Goal: Information Seeking & Learning: Learn about a topic

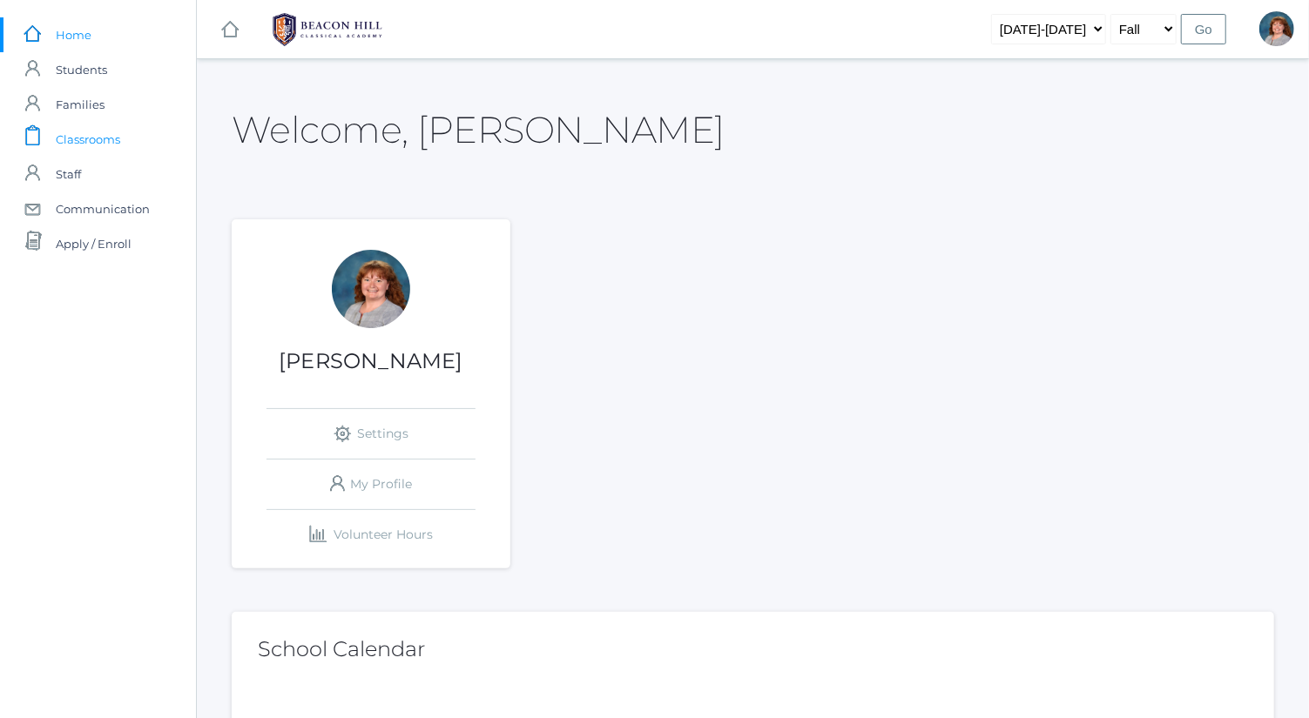
click at [112, 126] on span "Classrooms" at bounding box center [88, 139] width 64 height 35
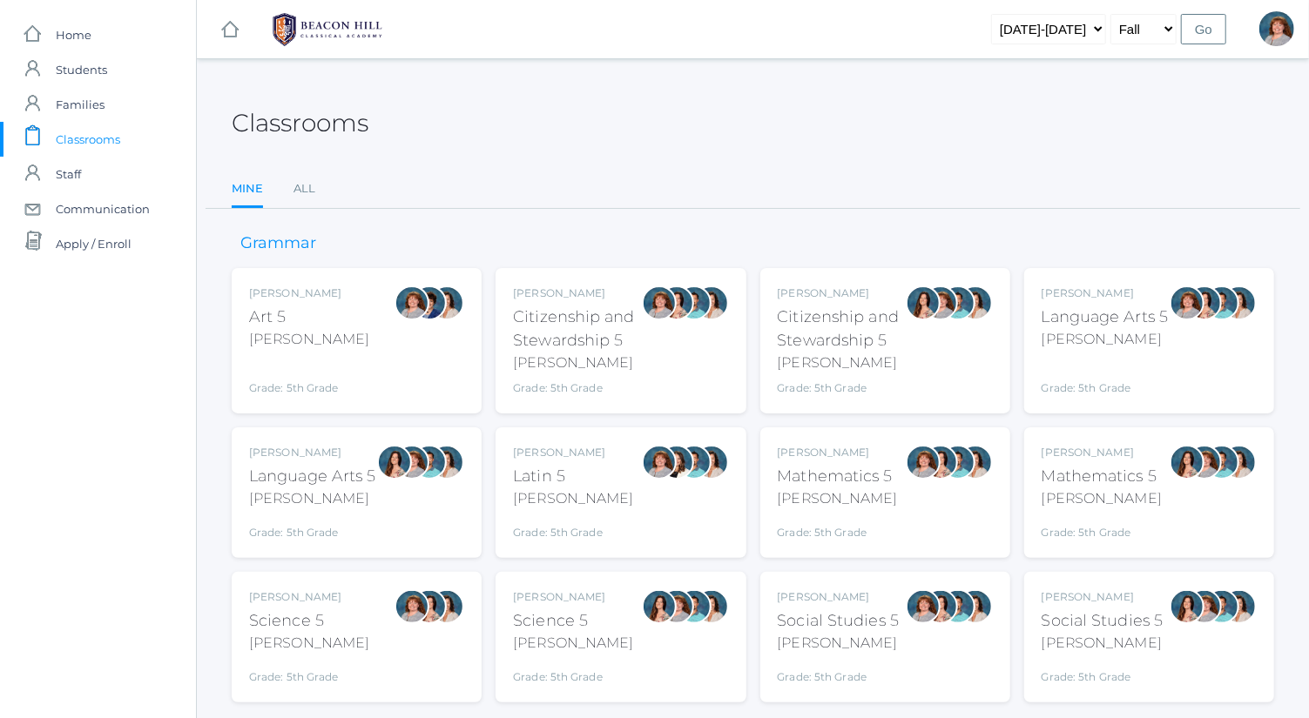
click at [1154, 330] on div "Bence" at bounding box center [1105, 339] width 127 height 21
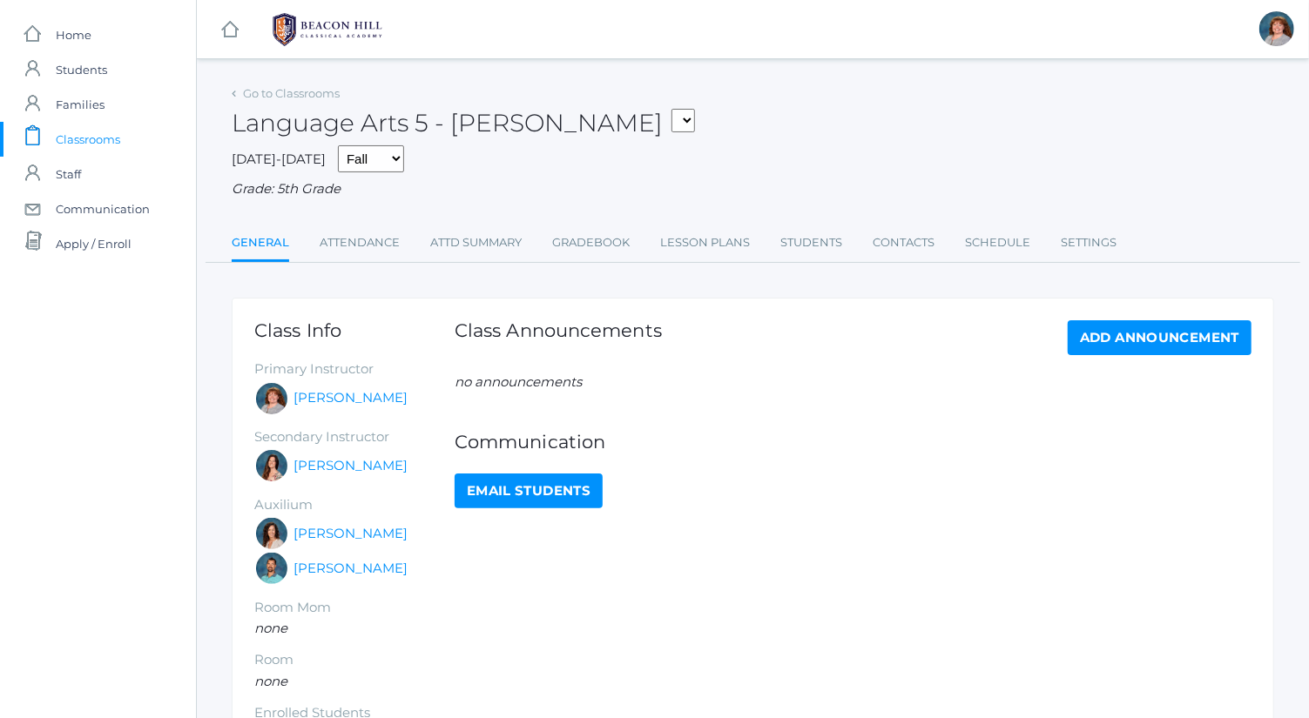
click at [401, 235] on ul "General Attendance Attd Summary Gradebook Lesson Plans Students Contacts Schedu…" at bounding box center [753, 244] width 1042 height 37
click at [383, 239] on link "Attendance" at bounding box center [360, 243] width 80 height 35
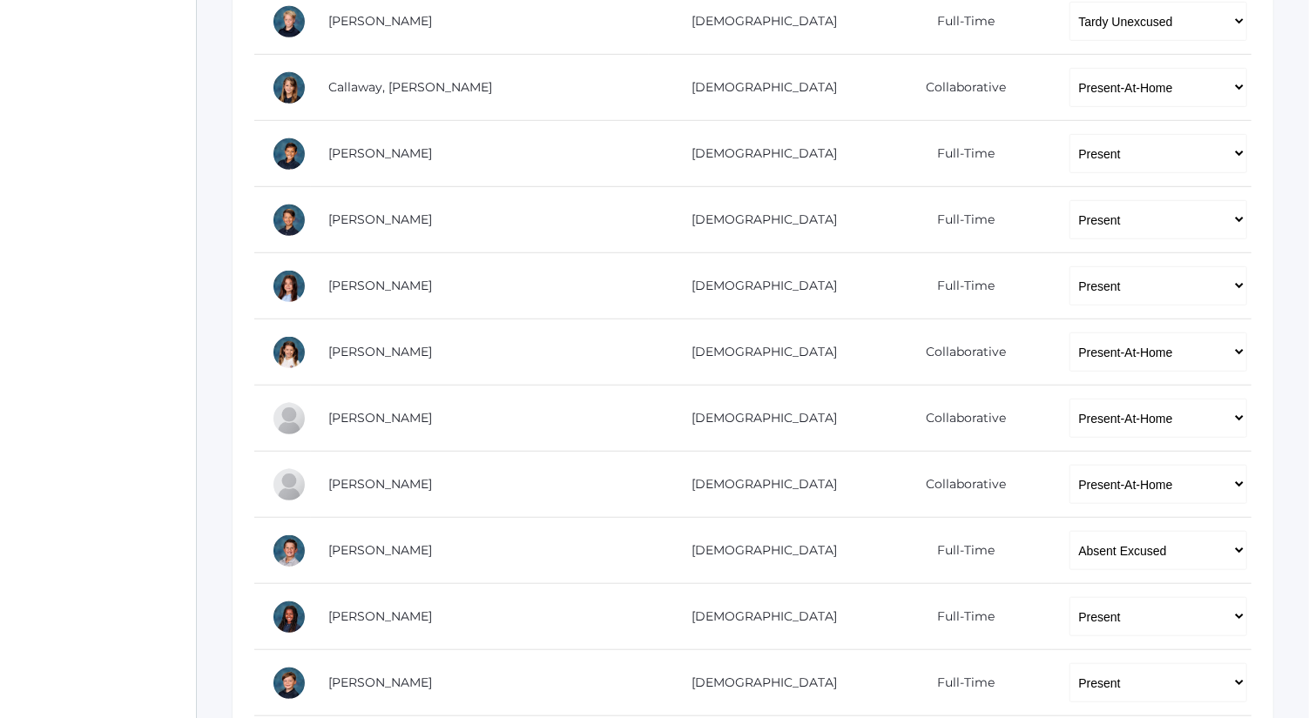
scroll to position [580, 0]
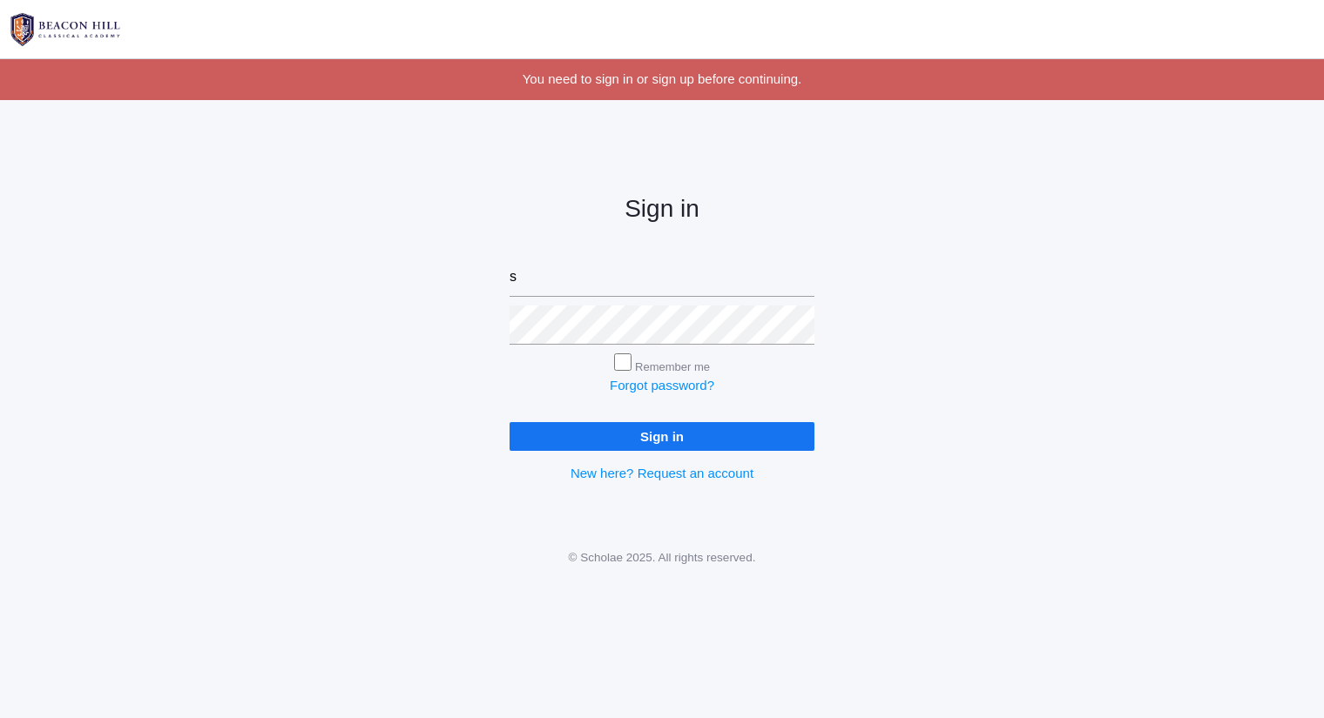
type input "[PERSON_NAME][EMAIL_ADDRESS][DOMAIN_NAME]"
click at [509, 422] on input "Sign in" at bounding box center [661, 436] width 305 height 29
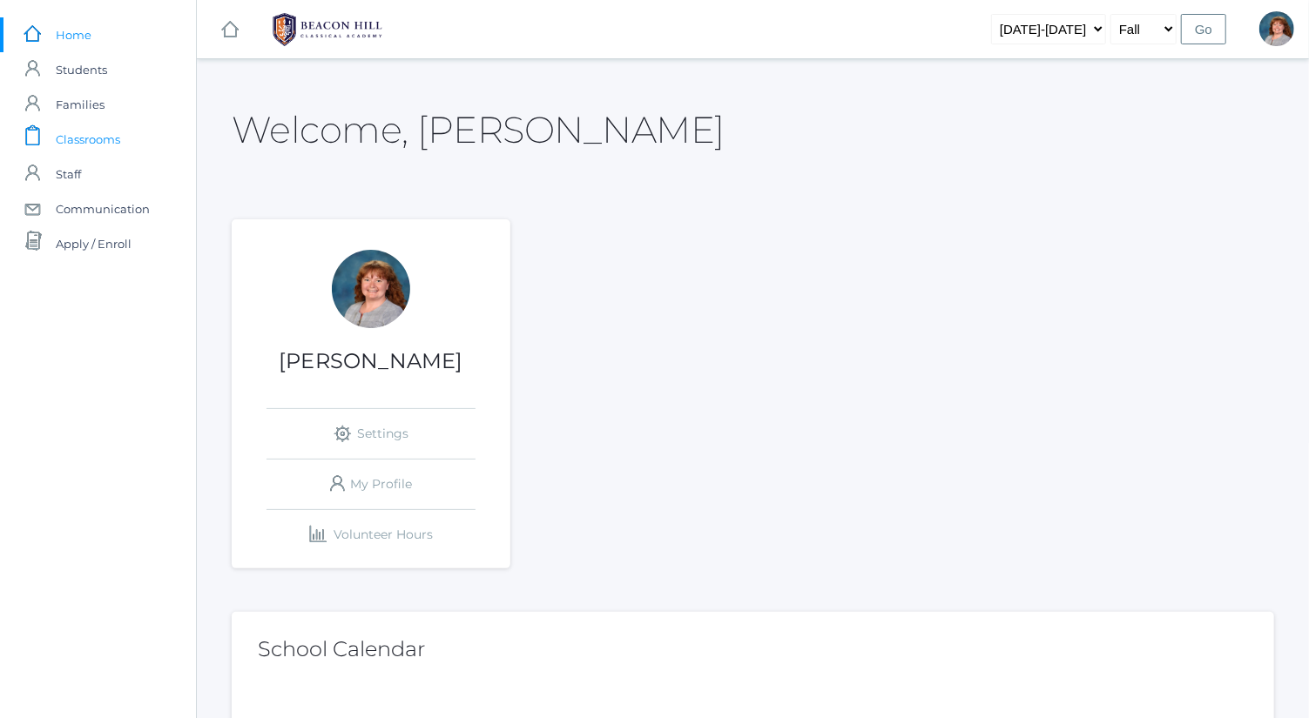
click at [120, 142] on link "icons/clipboard/plain Created with Sketch. Classrooms" at bounding box center [98, 139] width 196 height 35
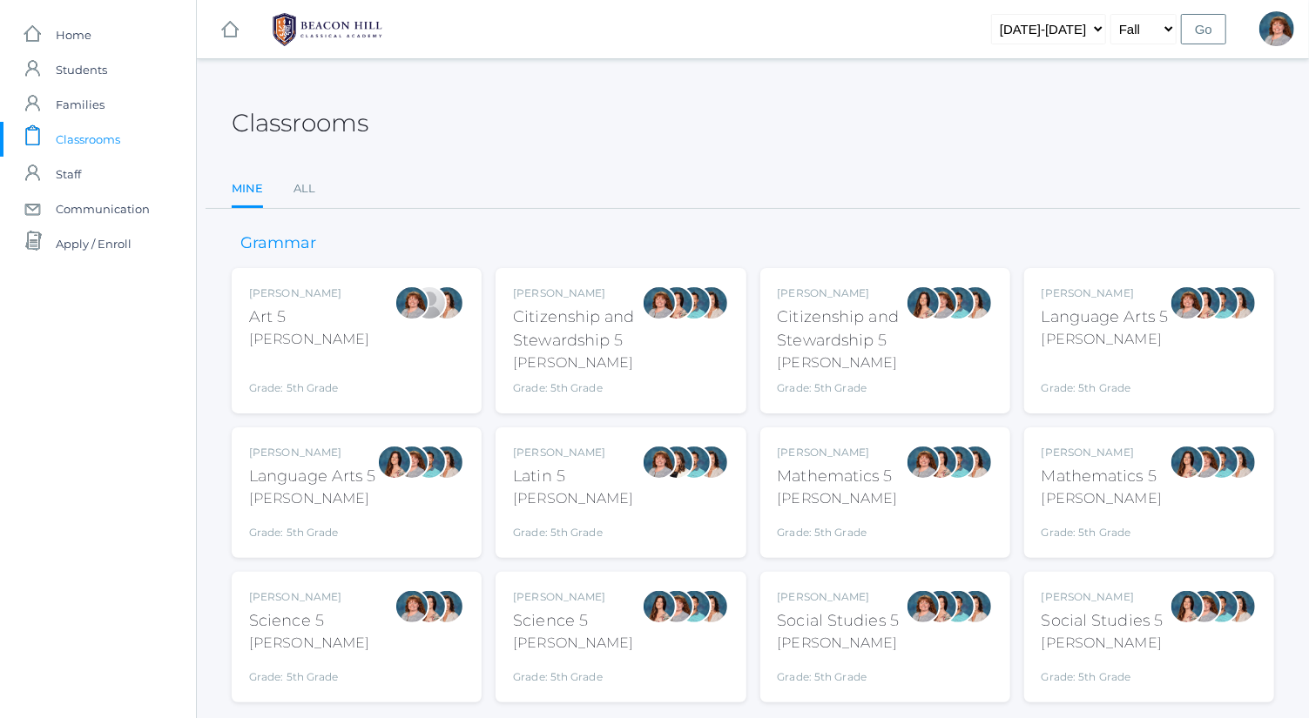
scroll to position [45, 0]
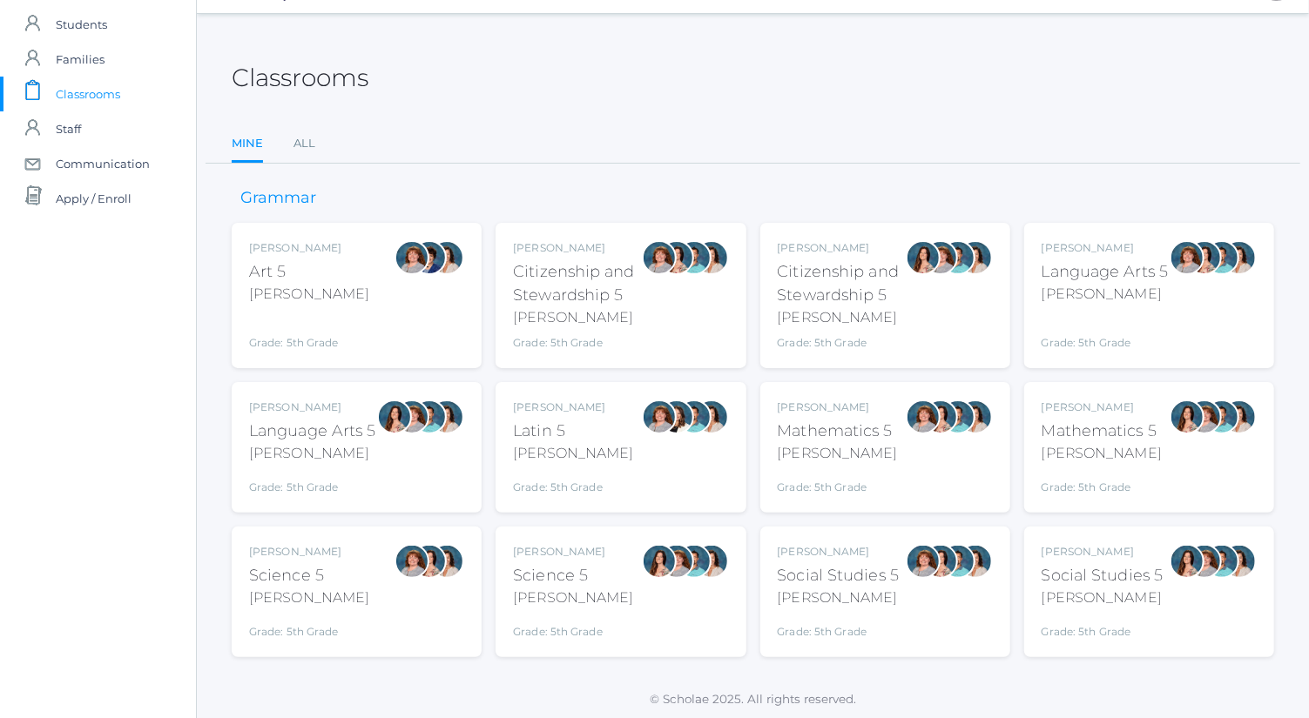
click at [324, 589] on div "Bence" at bounding box center [309, 598] width 120 height 21
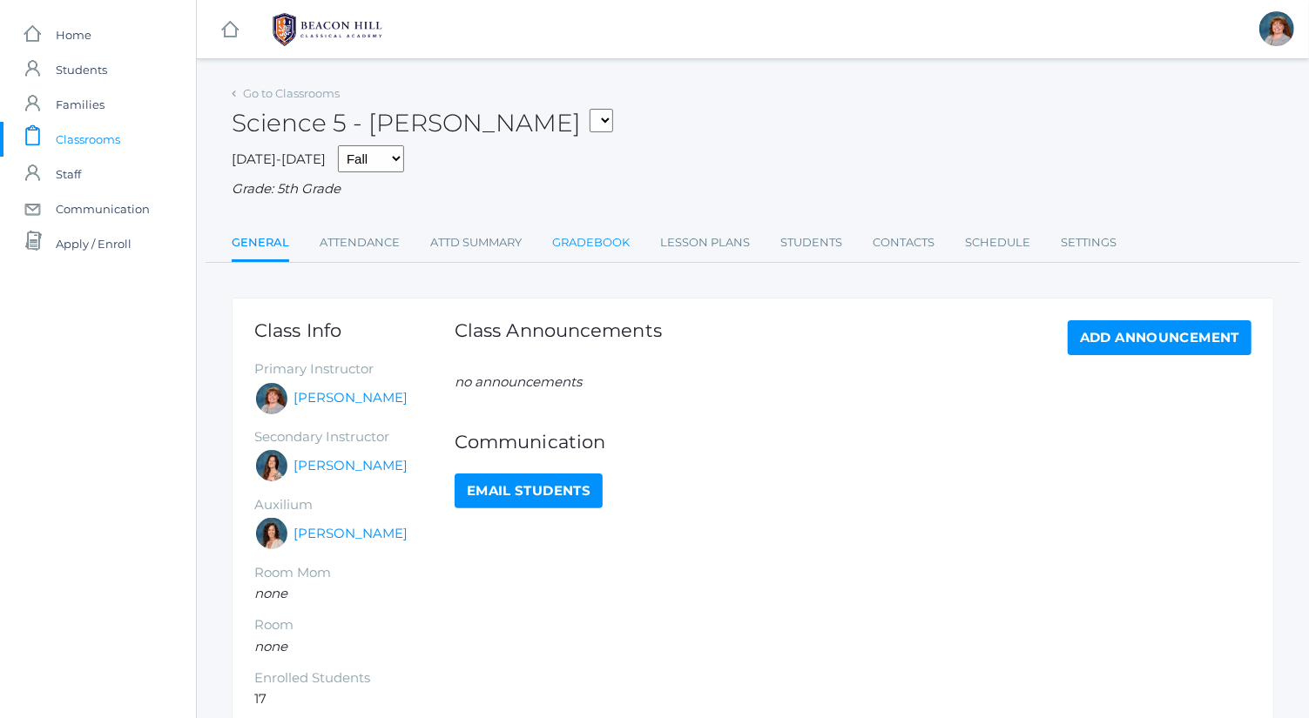
click at [583, 233] on link "Gradebook" at bounding box center [591, 243] width 78 height 35
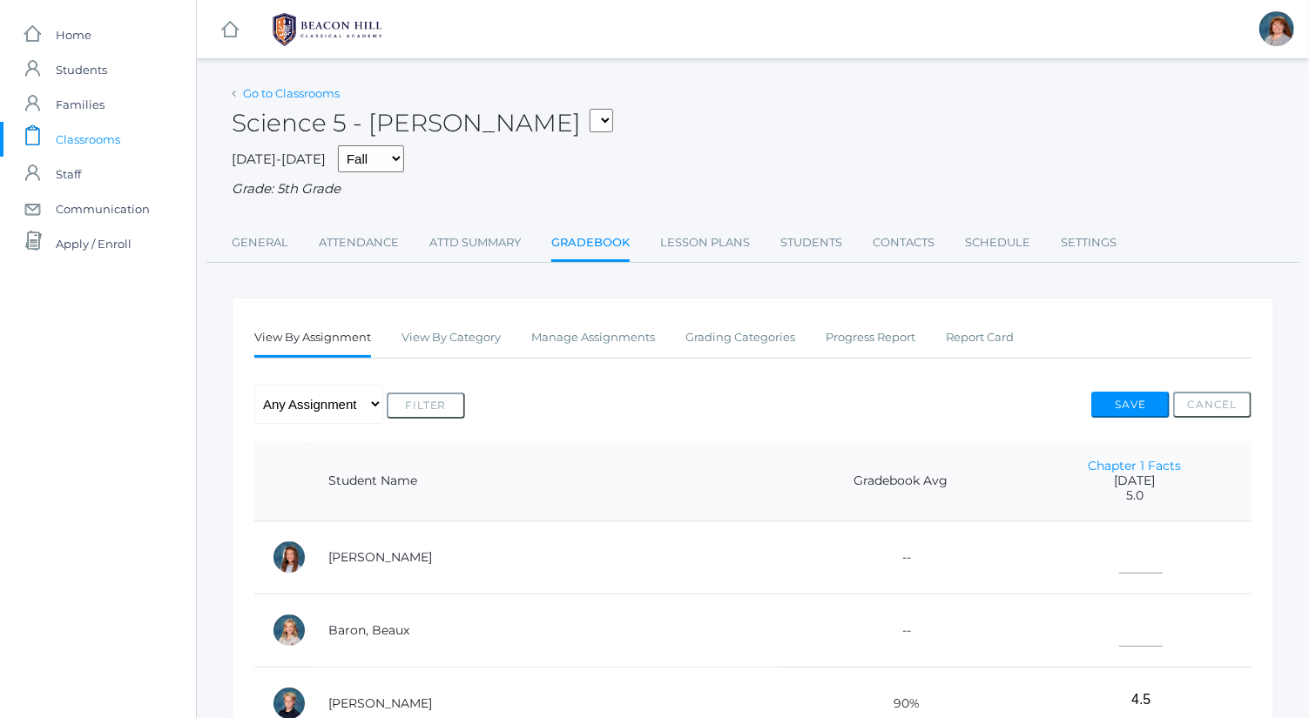
click at [314, 99] on link "Go to Classrooms" at bounding box center [291, 93] width 97 height 14
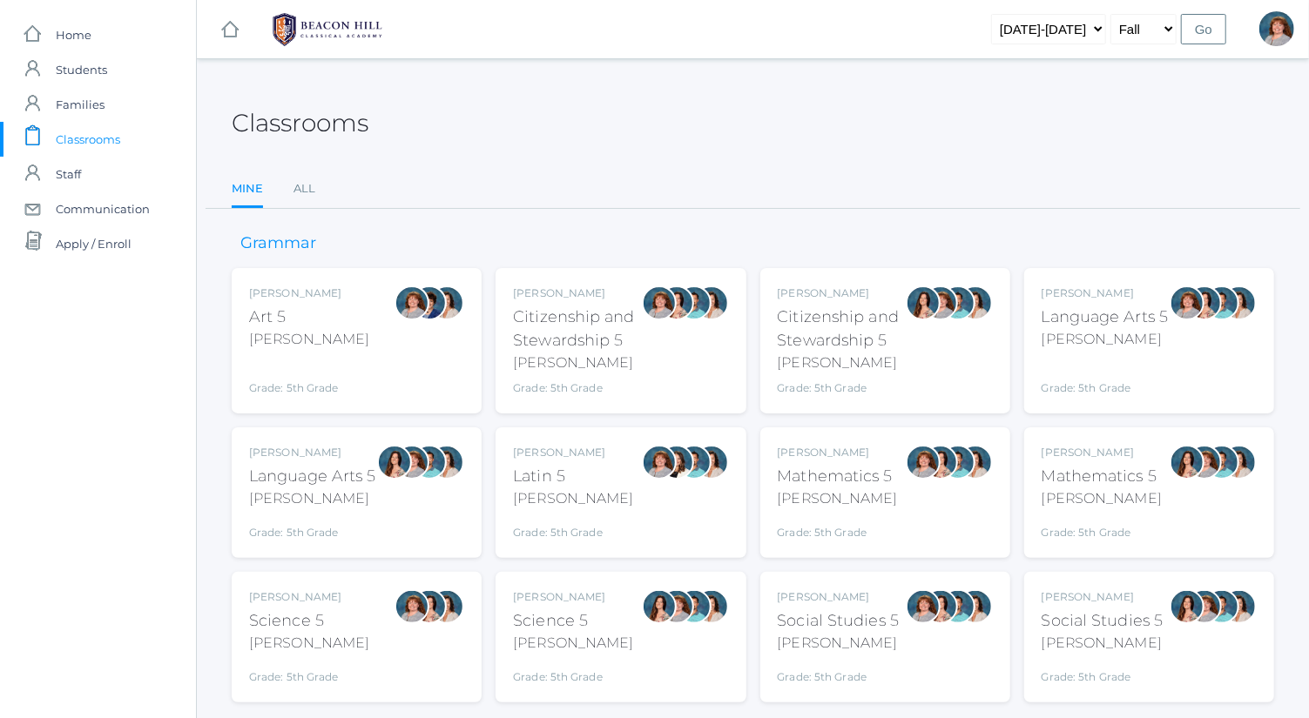
click at [1131, 334] on div "[PERSON_NAME]" at bounding box center [1105, 339] width 127 height 21
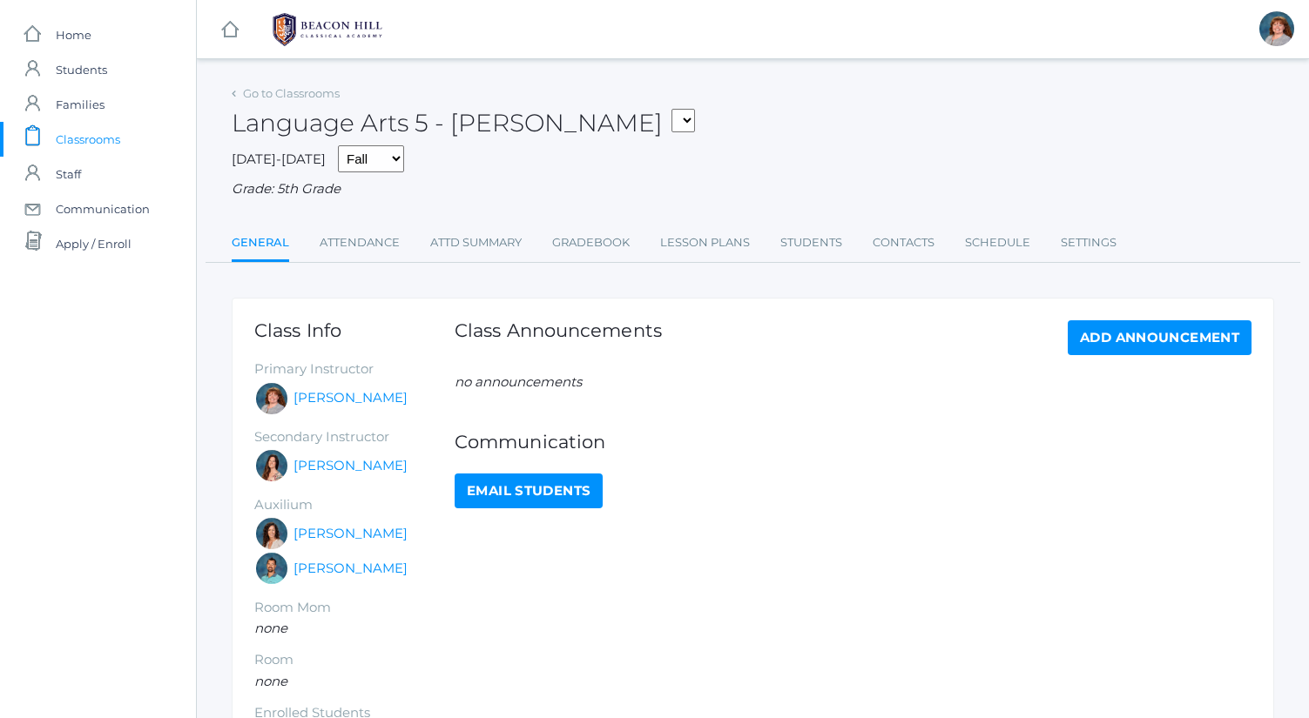
click at [706, 250] on link "Lesson Plans" at bounding box center [705, 243] width 90 height 35
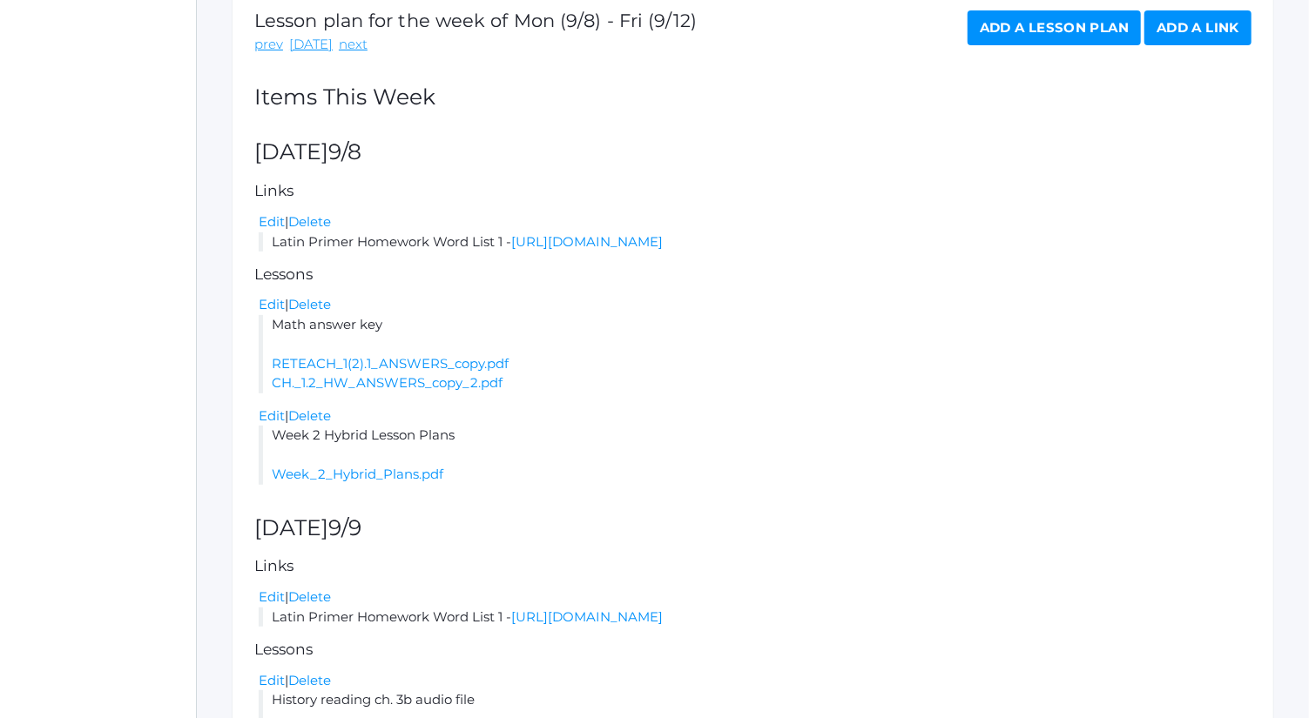
scroll to position [311, 0]
click at [415, 471] on link "Week_2_Hybrid_Plans.pdf" at bounding box center [358, 473] width 172 height 17
